Goal: Task Accomplishment & Management: Use online tool/utility

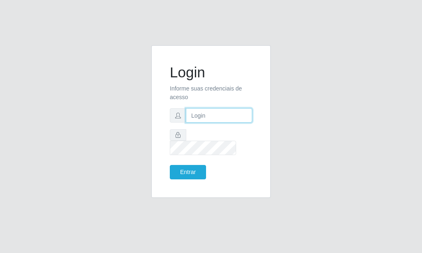
click at [214, 123] on input "text" at bounding box center [219, 115] width 66 height 14
type input "[EMAIL_ADDRESS][DOMAIN_NAME]"
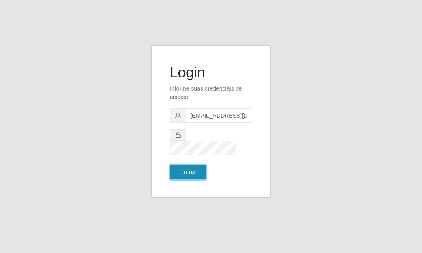
click at [198, 165] on button "Entrar" at bounding box center [188, 172] width 36 height 14
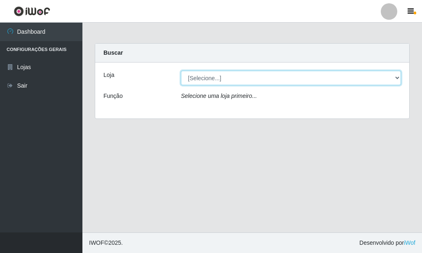
click at [181, 71] on select "[Selecione...] Rede Potiguar 6 - Extremoz" at bounding box center [291, 78] width 220 height 14
select select "80"
click option "Rede Potiguar 6 - Extremoz" at bounding box center [0, 0] width 0 height 0
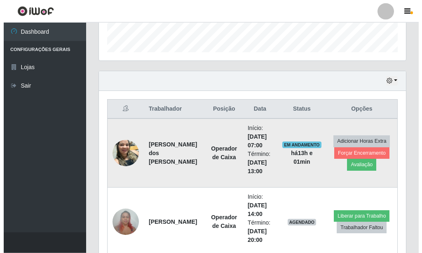
scroll to position [252, 0]
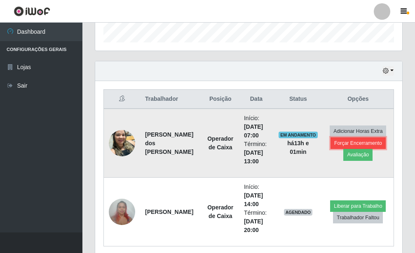
click at [354, 142] on button "Forçar Encerramento" at bounding box center [357, 144] width 55 height 12
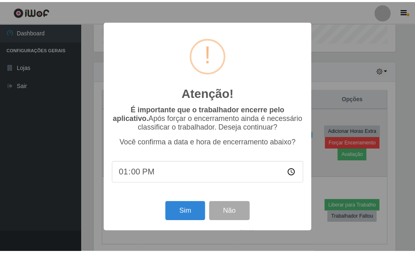
scroll to position [411527, 411391]
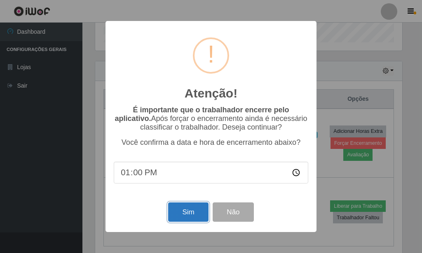
click at [181, 212] on button "Sim" at bounding box center [188, 212] width 40 height 19
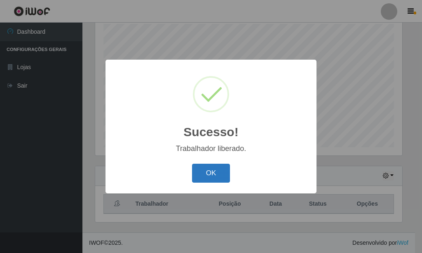
click at [222, 167] on button "OK" at bounding box center [211, 173] width 38 height 19
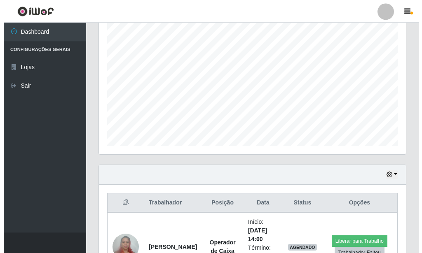
scroll to position [216, 0]
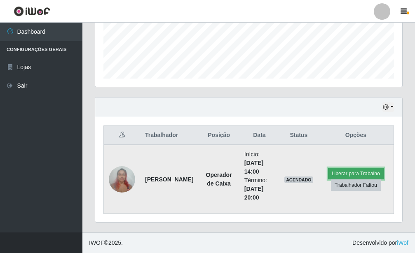
click at [341, 170] on button "Liberar para Trabalho" at bounding box center [356, 174] width 56 height 12
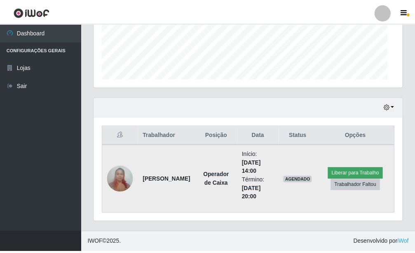
scroll to position [411527, 411391]
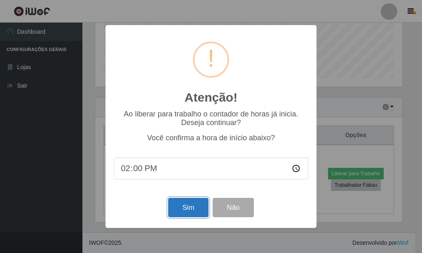
click at [193, 213] on button "Sim" at bounding box center [188, 207] width 40 height 19
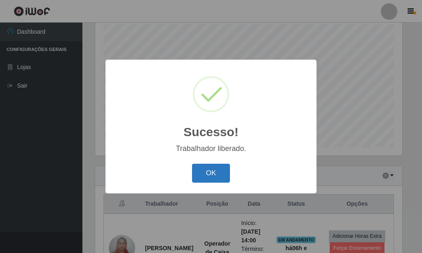
click at [196, 174] on button "OK" at bounding box center [211, 173] width 38 height 19
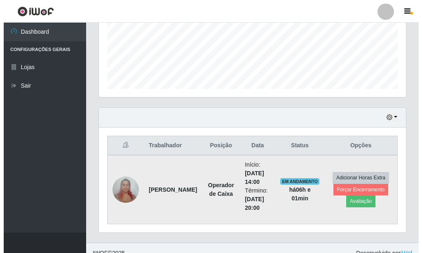
scroll to position [216, 0]
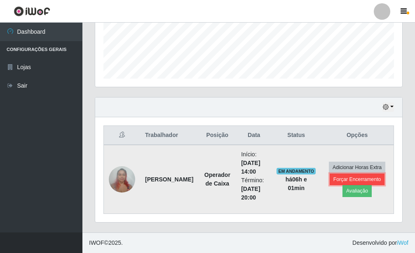
click at [353, 180] on button "Forçar Encerramento" at bounding box center [356, 180] width 55 height 12
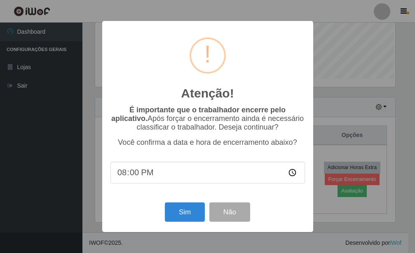
scroll to position [411527, 411391]
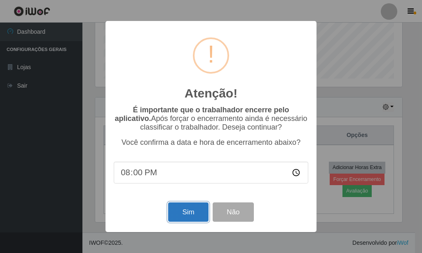
click at [190, 212] on button "Sim" at bounding box center [188, 212] width 40 height 19
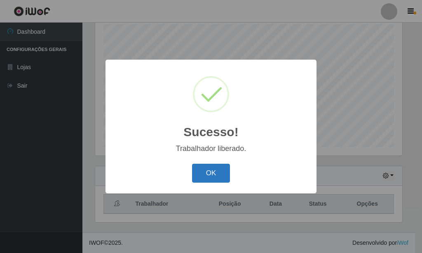
click at [221, 175] on button "OK" at bounding box center [211, 173] width 38 height 19
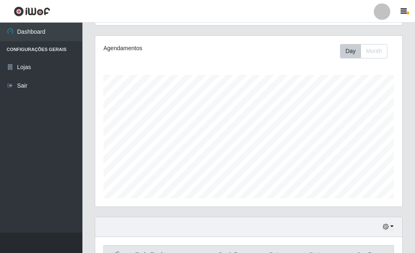
scroll to position [21, 0]
